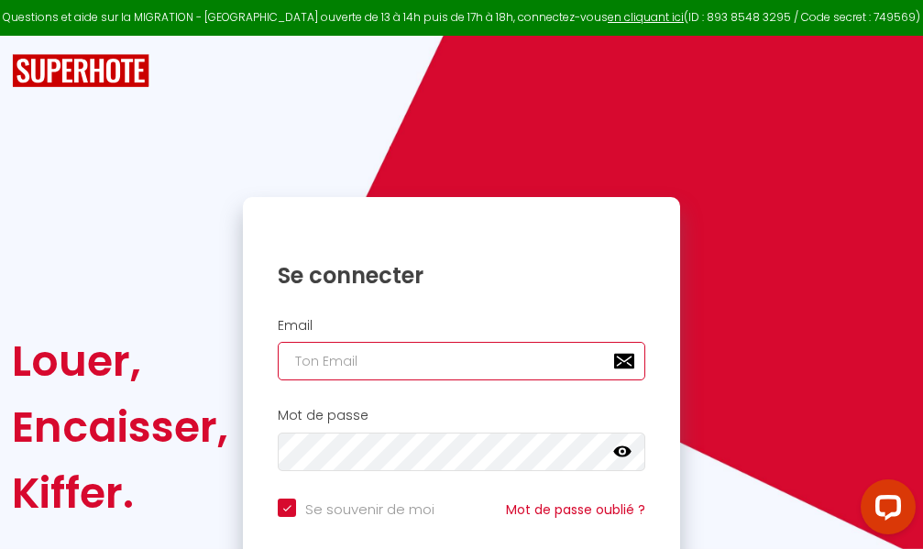
click at [407, 364] on input "email" at bounding box center [461, 361] width 367 height 38
type input "m"
checkbox input "true"
type input "ma"
checkbox input "true"
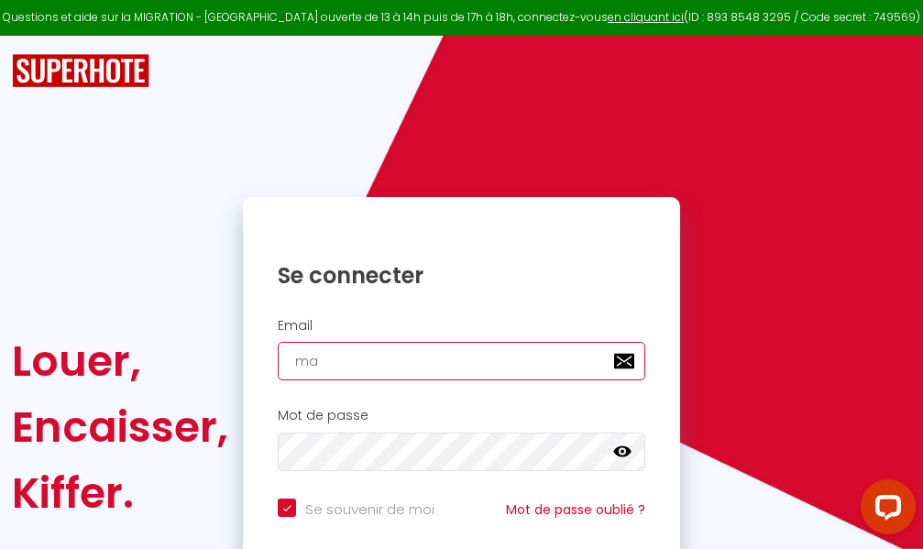
type input "mar"
checkbox input "true"
type input "marc"
checkbox input "true"
type input "marcd"
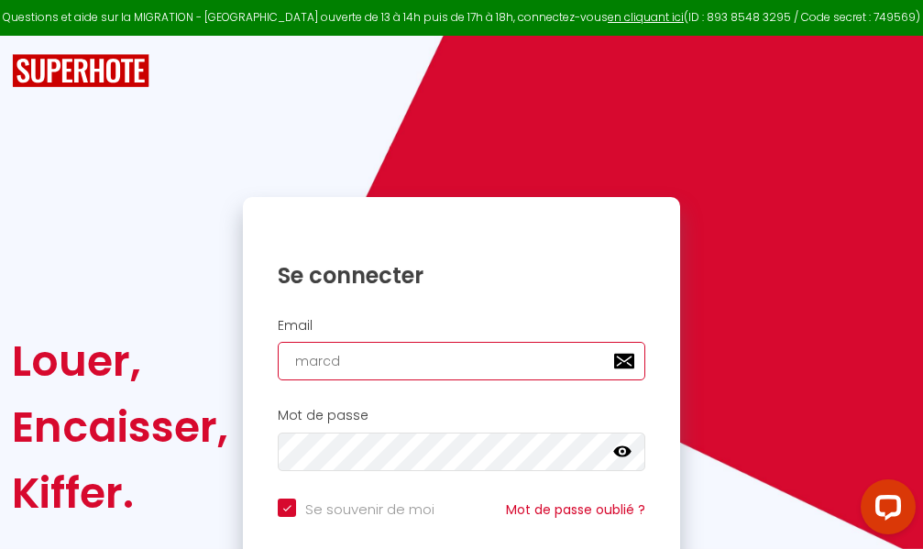
checkbox input "true"
type input "marcdp"
checkbox input "true"
type input "marcdpo"
checkbox input "true"
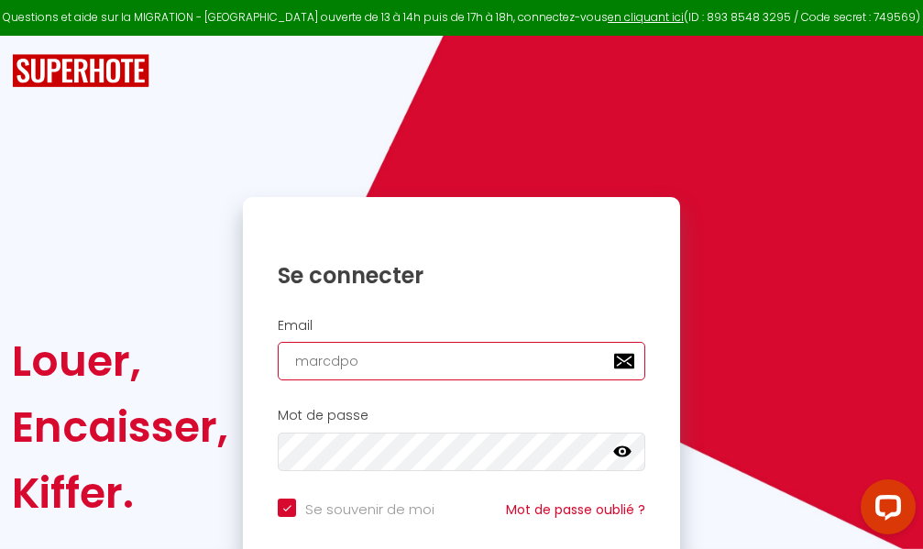
type input "marcdpoz"
checkbox input "true"
type input "marcdpoz."
checkbox input "true"
type input "marcdpoz.l"
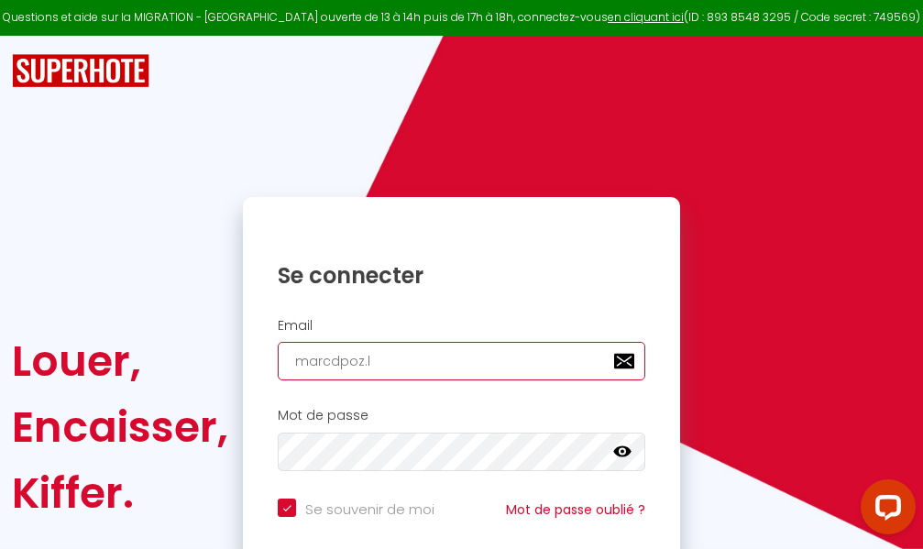
checkbox input "true"
type input "marcdpoz.lo"
checkbox input "true"
type input "marcdpoz.loc"
checkbox input "true"
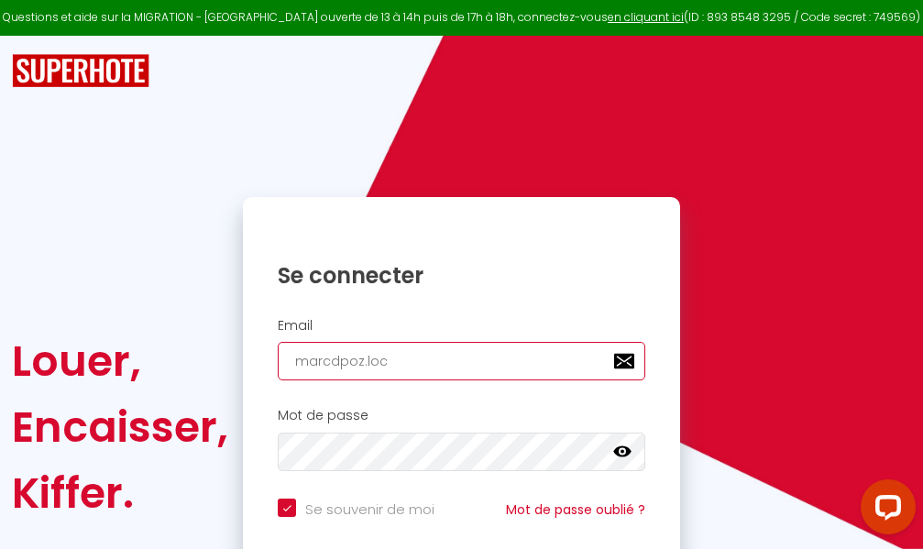
type input "marcdpoz.loca"
checkbox input "true"
type input "marcdpoz.locat"
checkbox input "true"
type input "marcdpoz.locati"
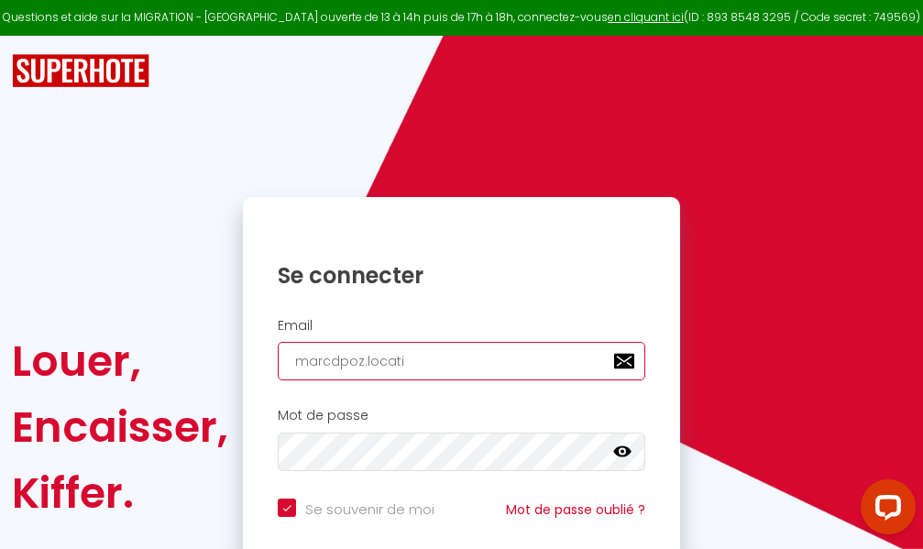
checkbox input "true"
type input "marcdpoz.locatio"
checkbox input "true"
type input "marcdpoz.location"
checkbox input "true"
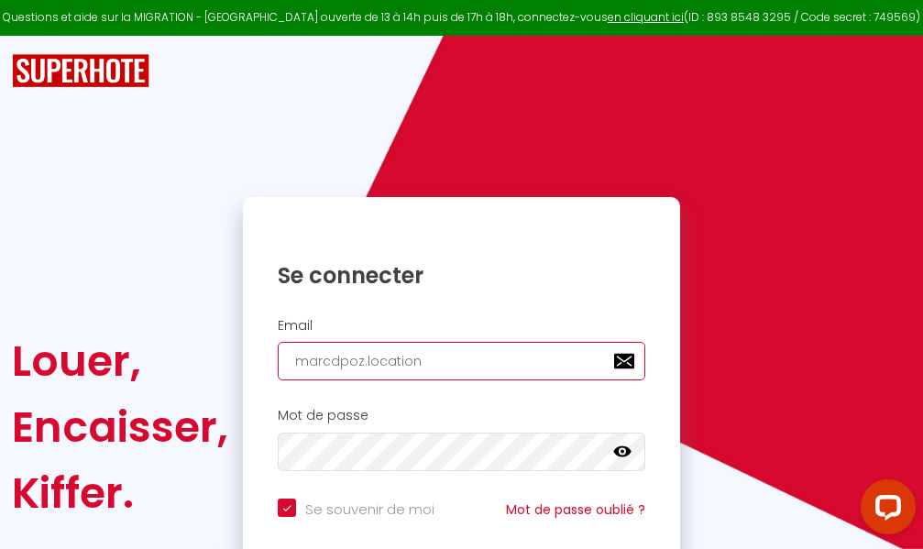
type input "marcdpoz.location@"
checkbox input "true"
type input "marcdpoz.location@g"
checkbox input "true"
type input "marcdpoz.location@gm"
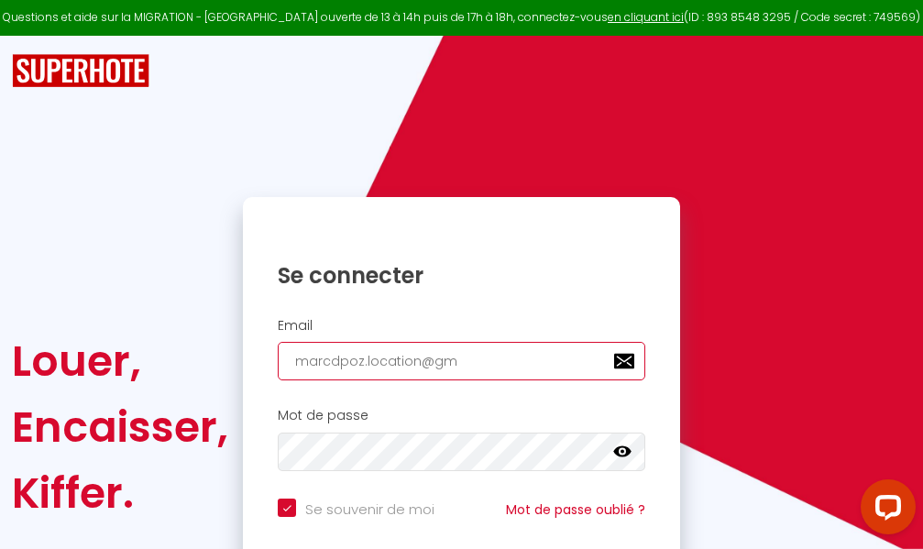
checkbox input "true"
type input "marcdpoz.location@gma"
checkbox input "true"
type input "marcdpoz.location@gmai"
checkbox input "true"
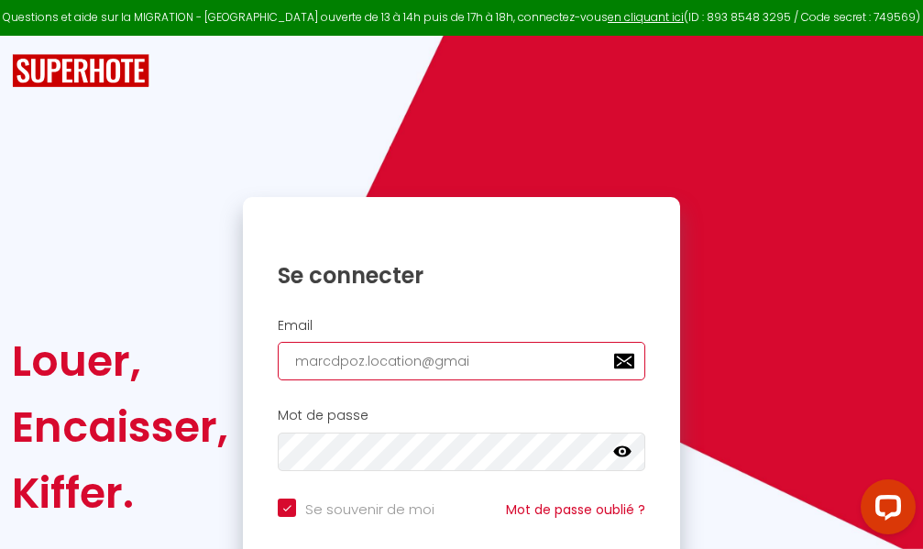
type input "[EMAIL_ADDRESS]"
checkbox input "true"
type input "[EMAIL_ADDRESS]."
checkbox input "true"
type input "marcdpoz.location@gmail.c"
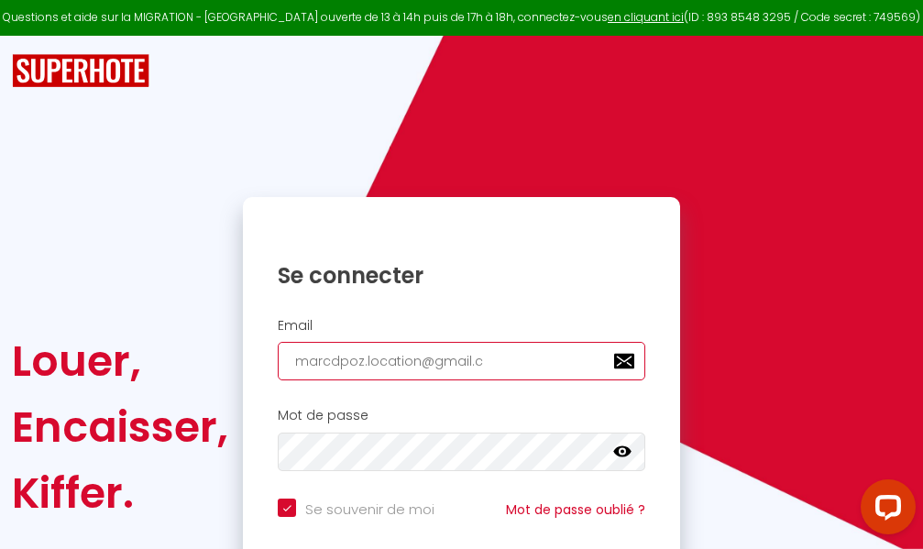
checkbox input "true"
type input "[EMAIL_ADDRESS][DOMAIN_NAME]"
checkbox input "true"
type input "[EMAIL_ADDRESS][DOMAIN_NAME]"
checkbox input "true"
